Goal: Check status: Check status

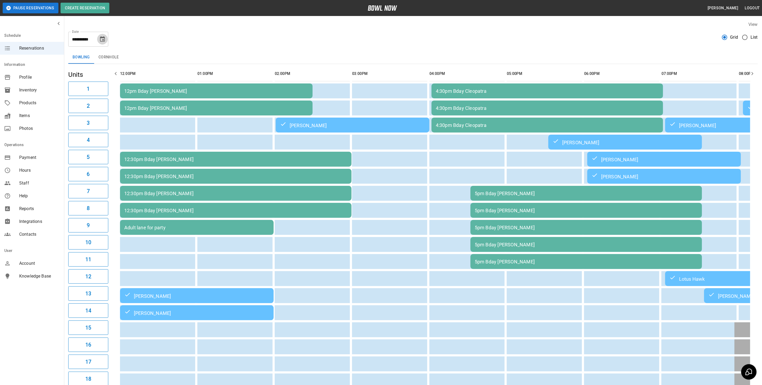
click at [102, 39] on icon "Choose date, selected date is Oct 4, 2025" at bounding box center [102, 39] width 6 height 6
click at [50, 89] on button "5" at bounding box center [50, 88] width 10 height 10
type input "**********"
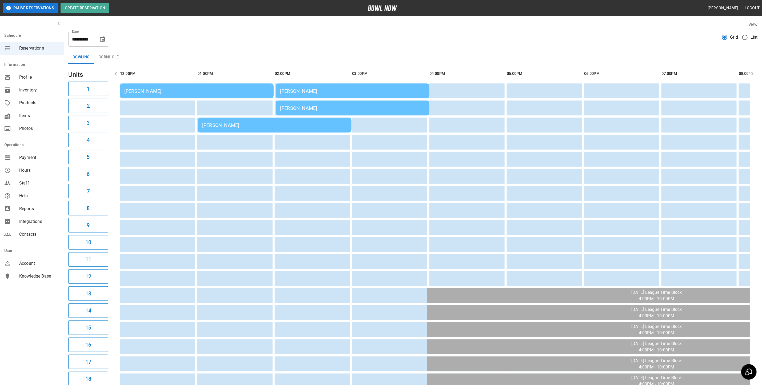
click at [341, 108] on div "[PERSON_NAME]" at bounding box center [352, 108] width 145 height 6
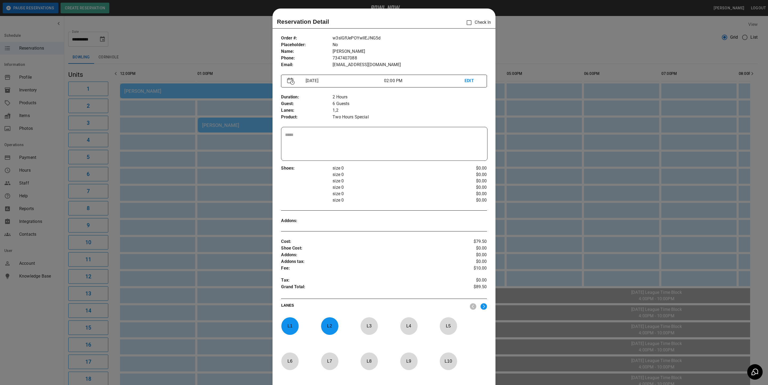
scroll to position [8, 0]
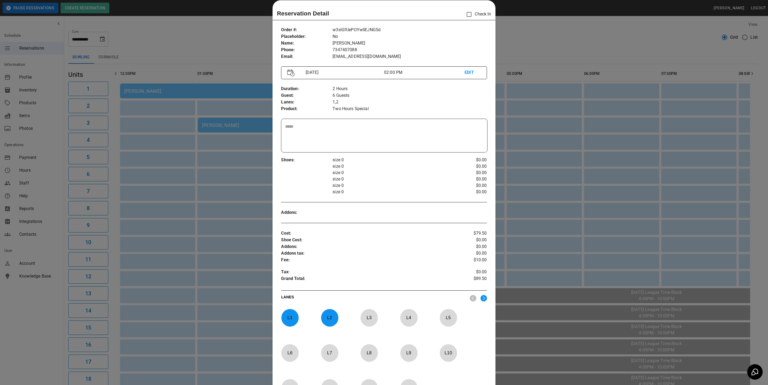
click at [541, 32] on div at bounding box center [384, 192] width 768 height 385
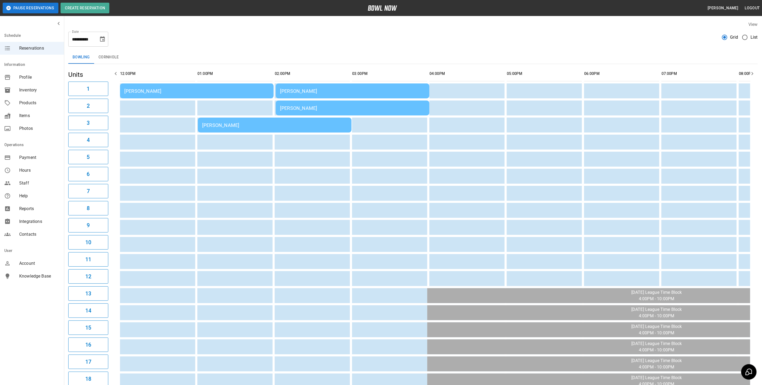
click at [175, 93] on div "[PERSON_NAME]" at bounding box center [196, 91] width 145 height 6
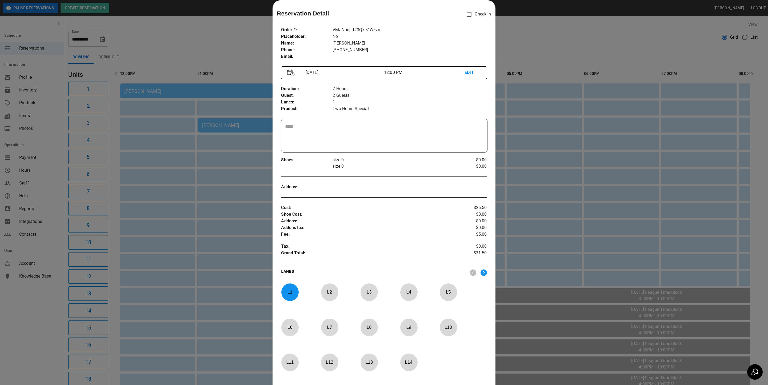
click at [566, 53] on div at bounding box center [384, 192] width 768 height 385
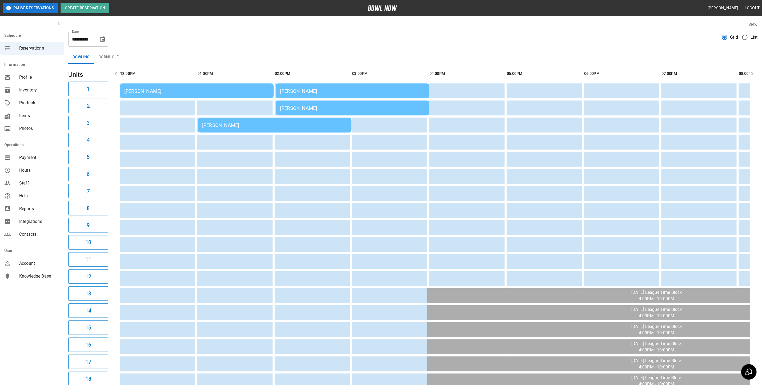
click at [169, 91] on div "[PERSON_NAME]" at bounding box center [196, 91] width 145 height 6
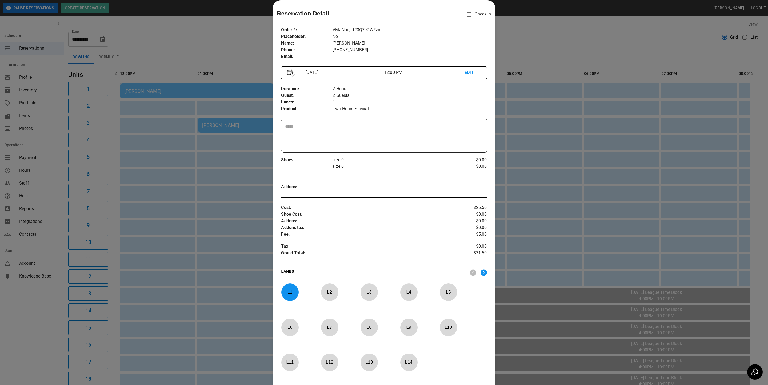
click at [208, 53] on div at bounding box center [384, 192] width 768 height 385
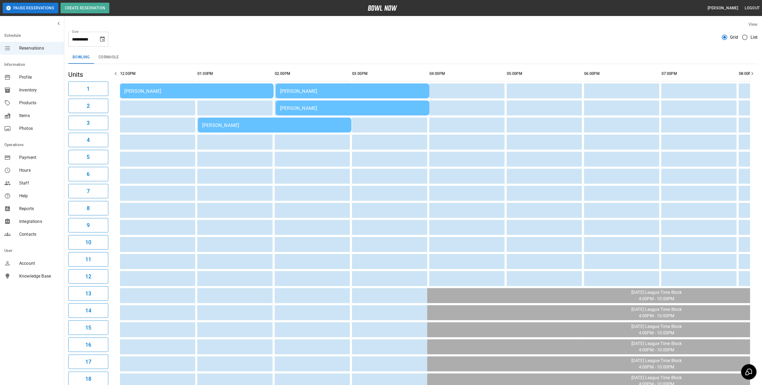
click at [212, 96] on td "[PERSON_NAME]" at bounding box center [197, 91] width 154 height 15
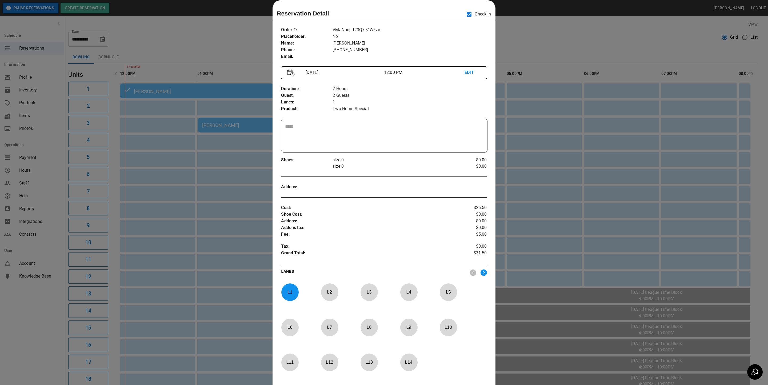
click at [514, 42] on div at bounding box center [384, 192] width 768 height 385
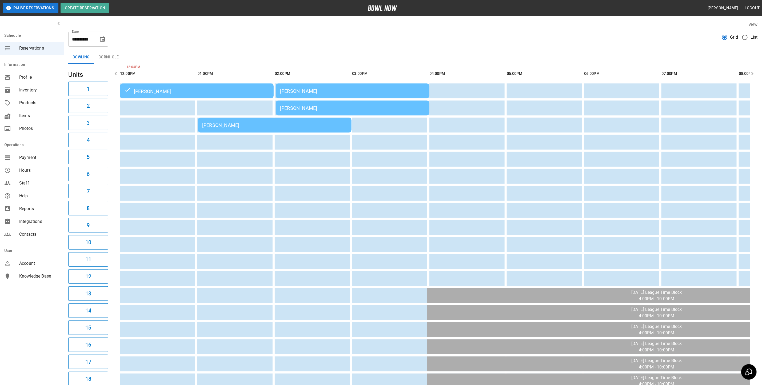
click at [263, 124] on div "[PERSON_NAME]" at bounding box center [274, 125] width 145 height 6
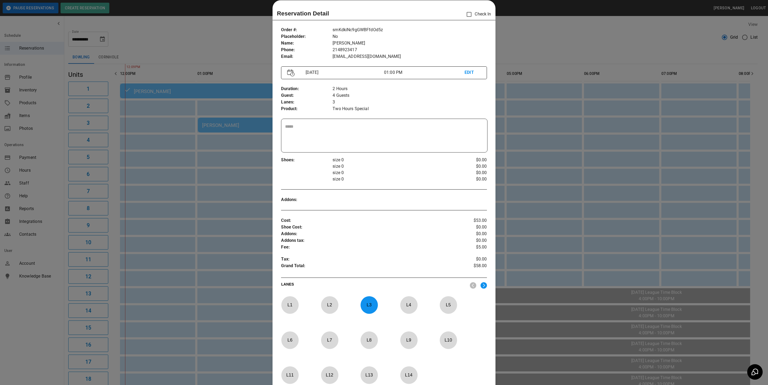
click at [507, 38] on div at bounding box center [384, 192] width 768 height 385
